Goal: Task Accomplishment & Management: Use online tool/utility

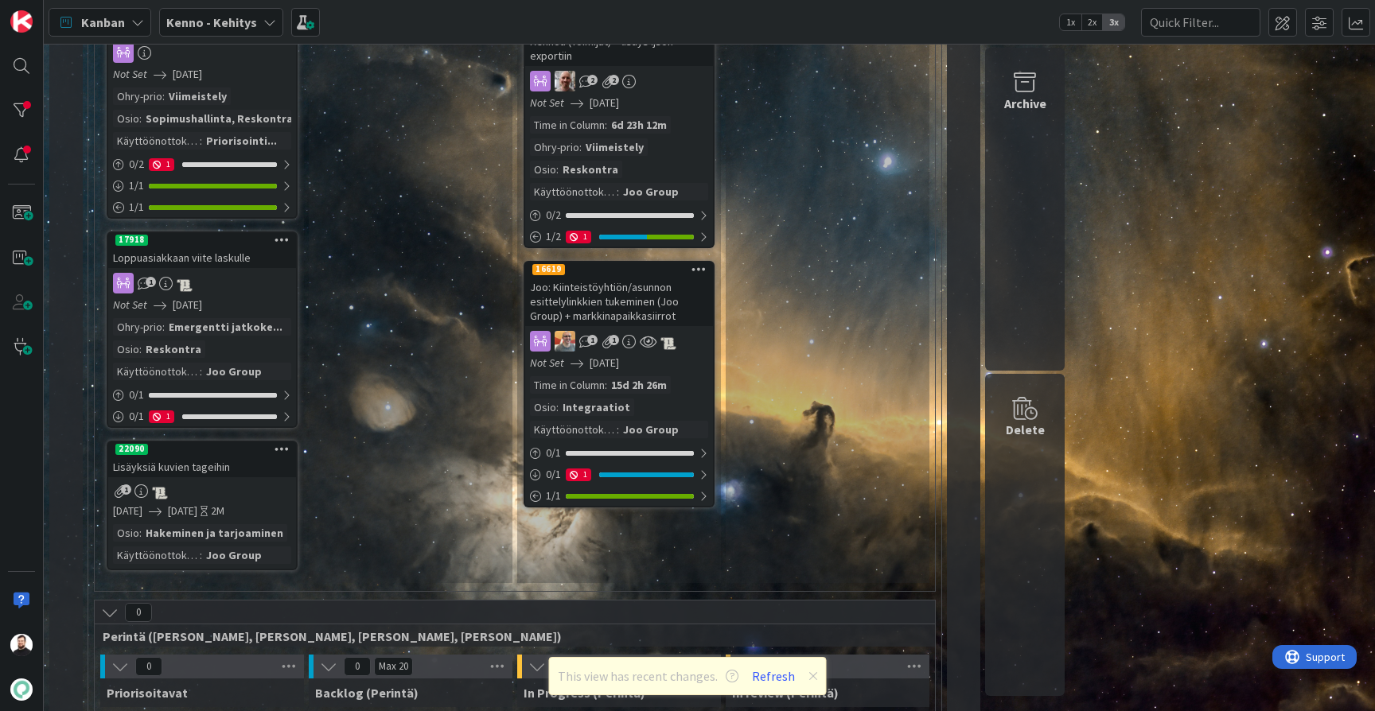
scroll to position [330, 0]
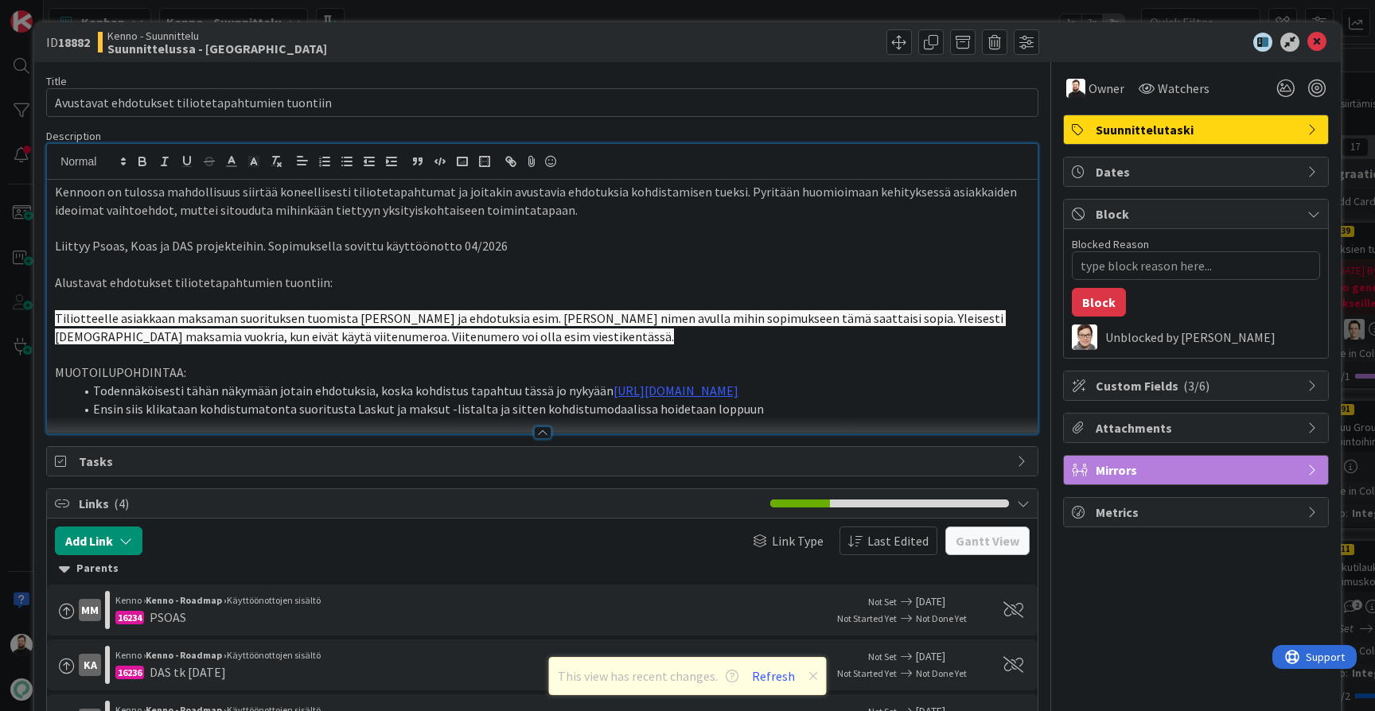
scroll to position [1303, 0]
click at [16, 407] on div "ID 18882 Kenno - Suunnittelu Suunnittelussa - Rautalangat Title 48 / 128 Avusta…" at bounding box center [687, 355] width 1375 height 711
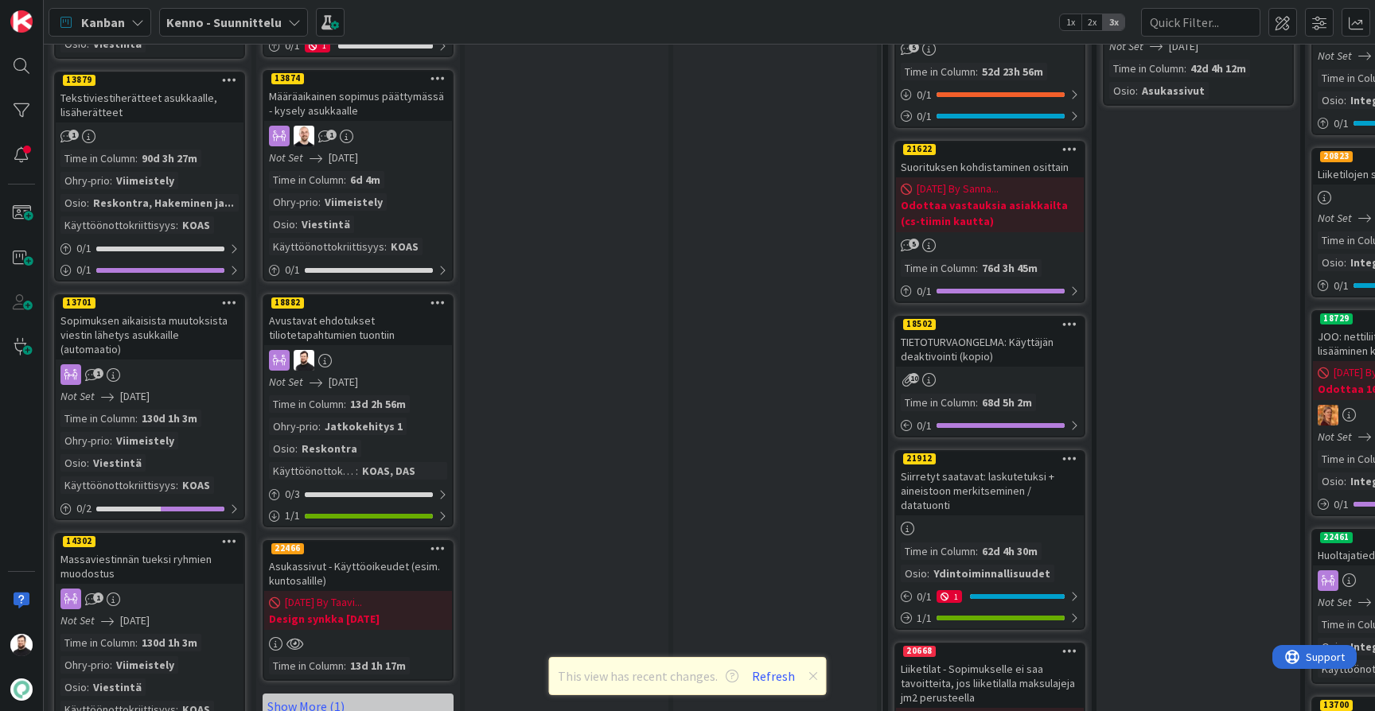
scroll to position [1431, 2]
click at [21, 78] on div at bounding box center [22, 66] width 32 height 32
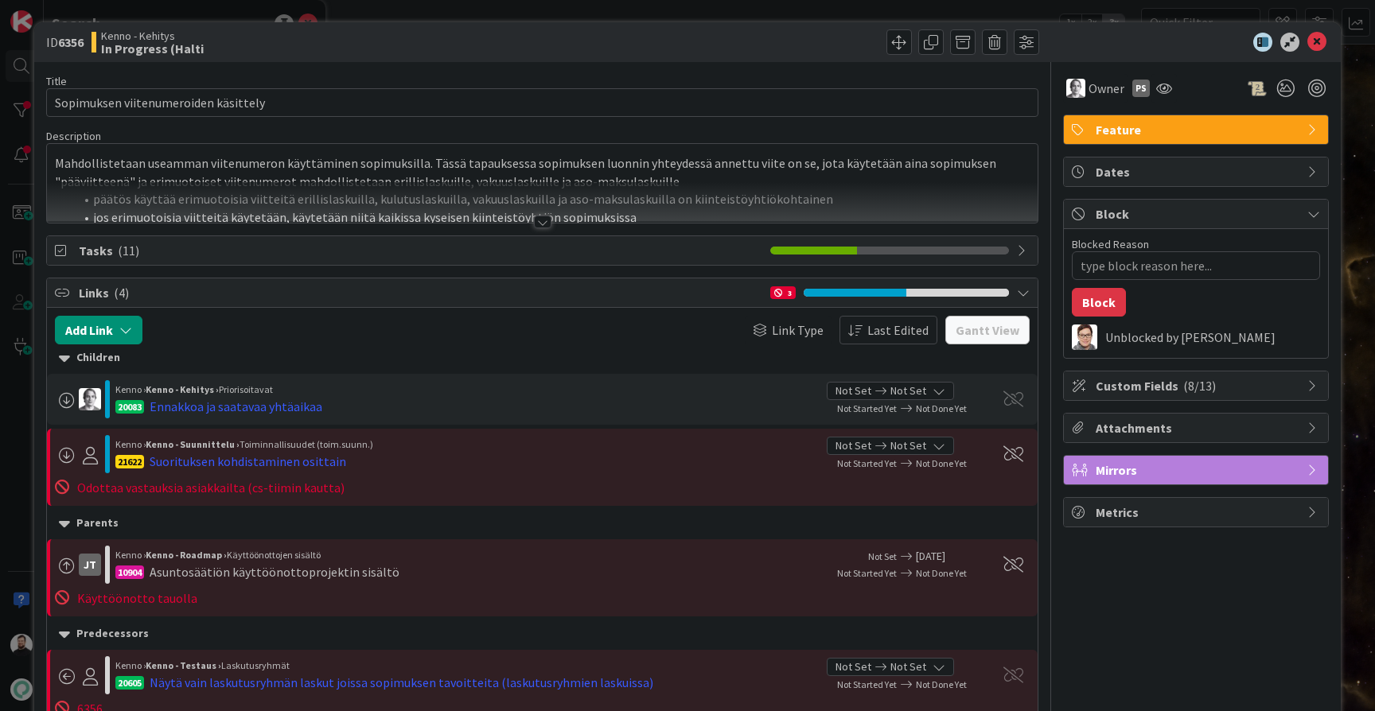
click at [541, 225] on div at bounding box center [543, 222] width 18 height 13
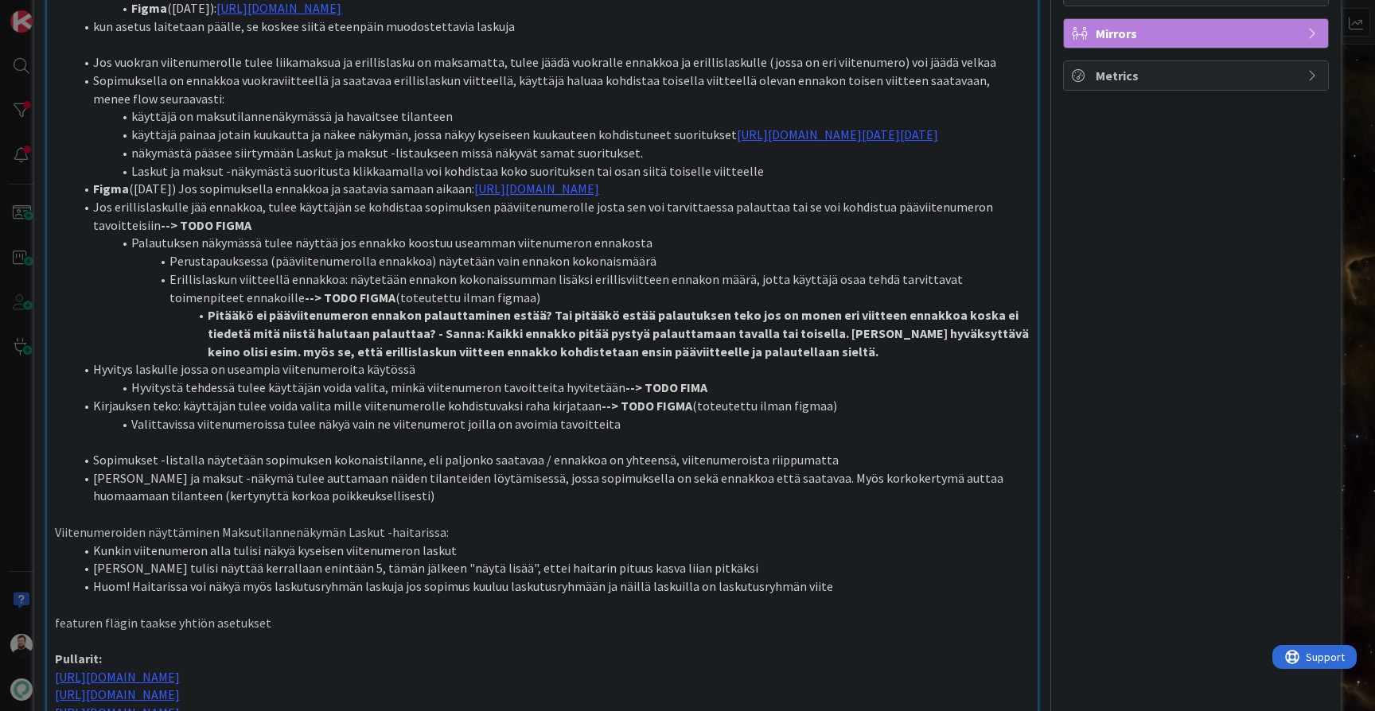
scroll to position [436, 0]
click at [732, 398] on li "Hyvitystä tehdessä tulee käyttäjän voida valita, minkä viitenumeron tavoitteita…" at bounding box center [552, 389] width 956 height 18
type textarea "x"
